Goal: Understand process/instructions: Learn how to perform a task or action

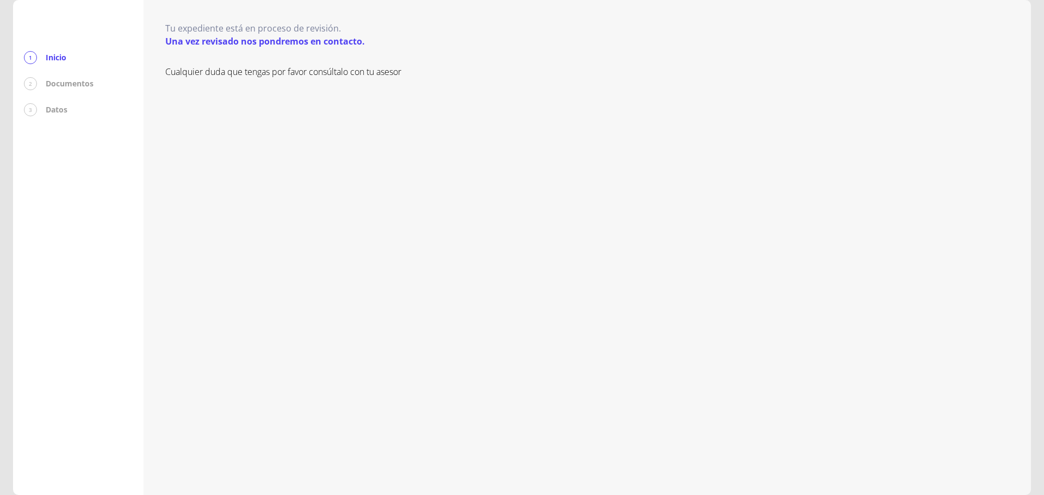
click at [206, 44] on p "Una vez revisado nos pondremos en contacto." at bounding box center [265, 41] width 200 height 13
click at [85, 83] on p "Documentos" at bounding box center [70, 83] width 48 height 11
click at [218, 78] on div "Cualquier duda que tengas por favor consúltalo con tu asesor" at bounding box center [587, 269] width 844 height 408
drag, startPoint x: 123, startPoint y: 103, endPoint x: 95, endPoint y: 96, distance: 29.8
click at [117, 102] on div "1 Inicio 2 Documentos 3 Datos" at bounding box center [78, 247] width 130 height 495
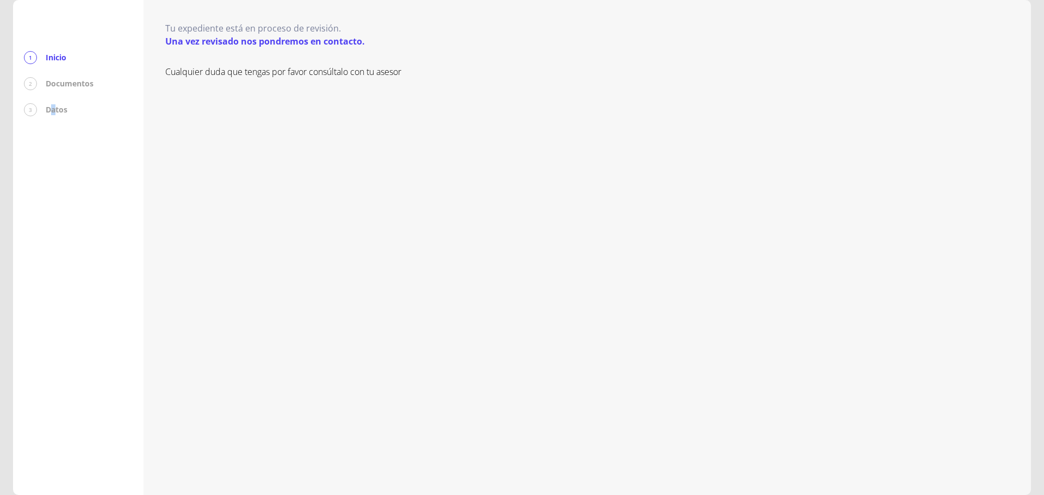
click at [53, 102] on div "1 Inicio 2 Documentos 3 Datos" at bounding box center [78, 83] width 109 height 65
